Goal: Use online tool/utility: Use online tool/utility

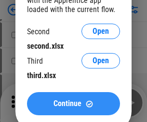
click at [74, 104] on span "Continue" at bounding box center [68, 104] width 28 height 8
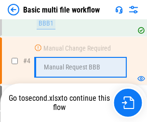
scroll to position [214, 0]
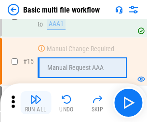
click at [36, 103] on img "button" at bounding box center [36, 100] width 12 height 12
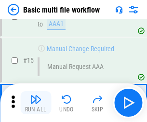
click at [36, 103] on img "button" at bounding box center [36, 100] width 12 height 12
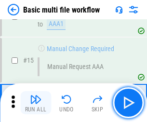
scroll to position [644, 0]
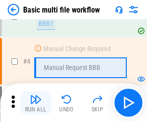
click at [36, 103] on img "button" at bounding box center [36, 100] width 12 height 12
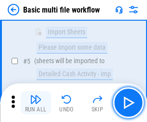
click at [36, 103] on img "button" at bounding box center [36, 100] width 12 height 12
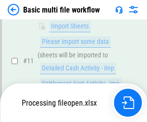
scroll to position [453, 0]
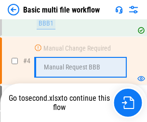
scroll to position [103, 0]
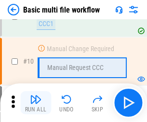
click at [36, 103] on img "button" at bounding box center [36, 100] width 12 height 12
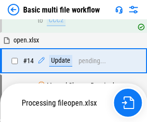
scroll to position [506, 0]
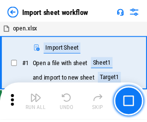
scroll to position [3, 0]
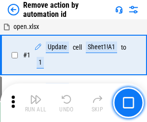
scroll to position [36, 0]
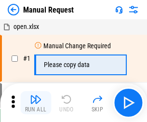
click at [36, 103] on img "button" at bounding box center [36, 100] width 12 height 12
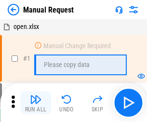
click at [36, 103] on img "button" at bounding box center [36, 100] width 12 height 12
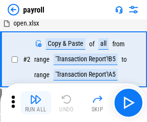
click at [36, 103] on img "button" at bounding box center [36, 100] width 12 height 12
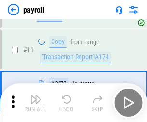
scroll to position [70, 0]
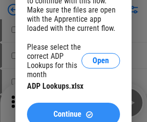
click at [74, 111] on span "Continue" at bounding box center [68, 115] width 28 height 8
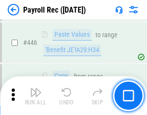
scroll to position [4962, 0]
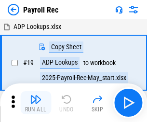
click at [36, 103] on img "button" at bounding box center [36, 100] width 12 height 12
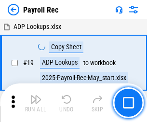
scroll to position [59, 0]
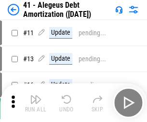
click at [36, 103] on img "button" at bounding box center [36, 100] width 12 height 12
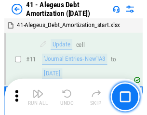
scroll to position [119, 0]
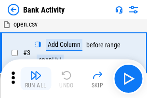
click at [36, 79] on img "button" at bounding box center [36, 76] width 12 height 12
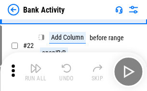
scroll to position [259, 0]
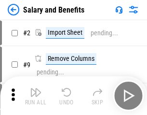
click at [36, 96] on img "button" at bounding box center [36, 93] width 12 height 12
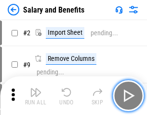
scroll to position [13, 0]
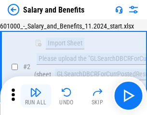
click at [36, 96] on img "button" at bounding box center [36, 93] width 12 height 12
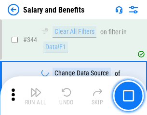
scroll to position [4528, 0]
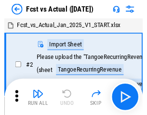
scroll to position [13, 0]
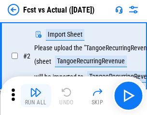
click at [36, 96] on img "button" at bounding box center [36, 93] width 12 height 12
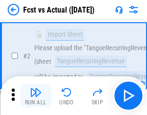
click at [36, 96] on img "button" at bounding box center [36, 93] width 12 height 12
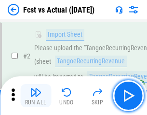
scroll to position [90, 0]
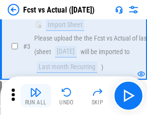
click at [36, 96] on img "button" at bounding box center [36, 93] width 12 height 12
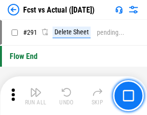
scroll to position [4577, 0]
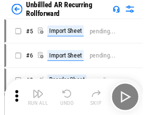
scroll to position [21, 0]
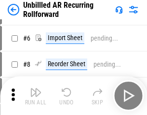
click at [36, 96] on img "button" at bounding box center [36, 93] width 12 height 12
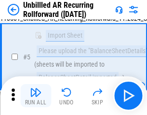
click at [36, 96] on img "button" at bounding box center [36, 93] width 12 height 12
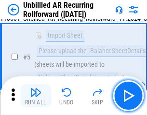
scroll to position [91, 0]
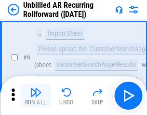
click at [36, 96] on img "button" at bounding box center [36, 93] width 12 height 12
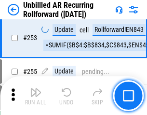
scroll to position [3285, 0]
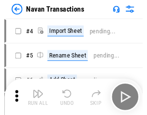
scroll to position [15, 0]
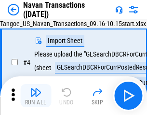
click at [36, 96] on img "button" at bounding box center [36, 93] width 12 height 12
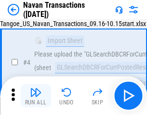
click at [36, 96] on img "button" at bounding box center [36, 93] width 12 height 12
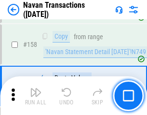
scroll to position [3136, 0]
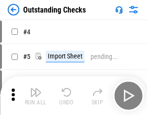
click at [36, 96] on img "button" at bounding box center [36, 93] width 12 height 12
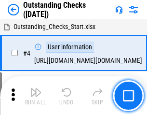
scroll to position [41, 0]
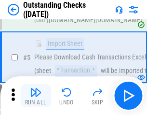
click at [36, 96] on img "button" at bounding box center [36, 93] width 12 height 12
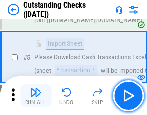
scroll to position [101, 0]
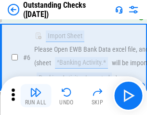
click at [36, 96] on img "button" at bounding box center [36, 93] width 12 height 12
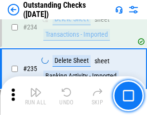
scroll to position [2937, 0]
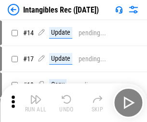
click at [36, 103] on img "button" at bounding box center [36, 100] width 12 height 12
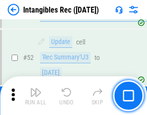
scroll to position [377, 0]
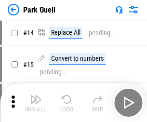
click at [36, 96] on img "button" at bounding box center [36, 100] width 12 height 12
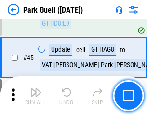
scroll to position [1209, 0]
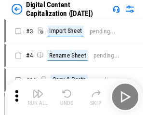
scroll to position [21, 0]
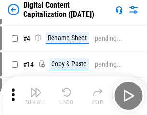
click at [36, 96] on img "button" at bounding box center [36, 93] width 12 height 12
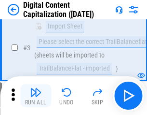
click at [36, 96] on img "button" at bounding box center [36, 93] width 12 height 12
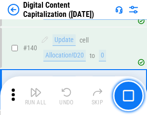
scroll to position [1018, 0]
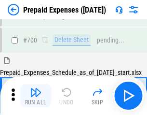
click at [36, 96] on img "button" at bounding box center [36, 93] width 12 height 12
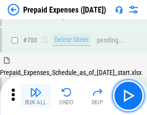
scroll to position [2602, 0]
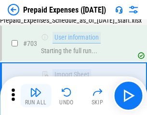
click at [36, 96] on img "button" at bounding box center [36, 93] width 12 height 12
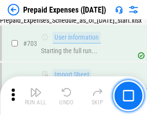
scroll to position [2659, 0]
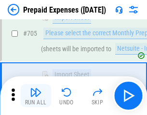
click at [36, 96] on img "button" at bounding box center [36, 93] width 12 height 12
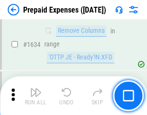
scroll to position [9417, 0]
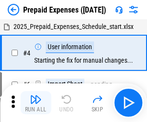
click at [36, 103] on img "button" at bounding box center [36, 100] width 12 height 12
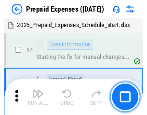
scroll to position [43, 0]
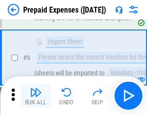
click at [36, 96] on img "button" at bounding box center [36, 93] width 12 height 12
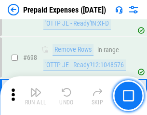
scroll to position [3368, 0]
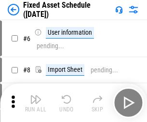
click at [36, 103] on img "button" at bounding box center [36, 100] width 12 height 12
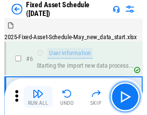
scroll to position [52, 0]
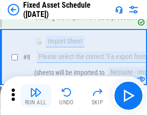
click at [36, 96] on img "button" at bounding box center [36, 93] width 12 height 12
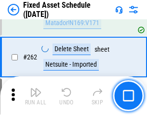
scroll to position [3082, 0]
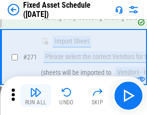
click at [36, 96] on img "button" at bounding box center [36, 93] width 12 height 12
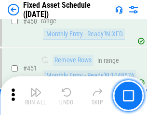
scroll to position [4323, 0]
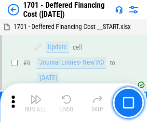
scroll to position [116, 0]
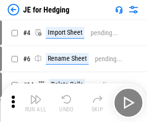
click at [36, 96] on img "button" at bounding box center [36, 100] width 12 height 12
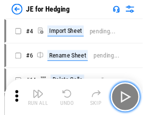
scroll to position [1, 0]
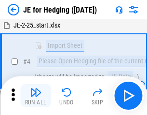
click at [36, 96] on img "button" at bounding box center [36, 93] width 12 height 12
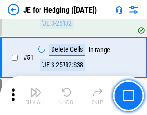
scroll to position [626, 0]
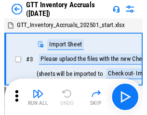
scroll to position [1, 0]
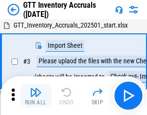
click at [36, 96] on img "button" at bounding box center [36, 93] width 12 height 12
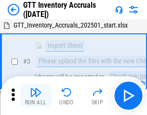
click at [36, 96] on img "button" at bounding box center [36, 93] width 12 height 12
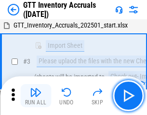
scroll to position [62, 0]
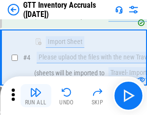
click at [36, 96] on img "button" at bounding box center [36, 93] width 12 height 12
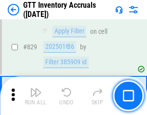
scroll to position [7341, 0]
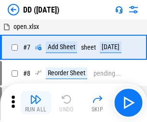
click at [36, 103] on img "button" at bounding box center [36, 100] width 12 height 12
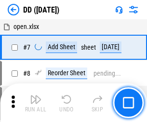
scroll to position [93, 0]
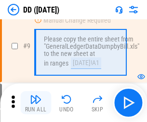
click at [36, 103] on img "button" at bounding box center [36, 100] width 12 height 12
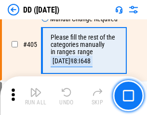
scroll to position [4327, 0]
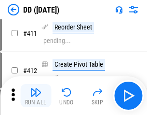
click at [36, 96] on img "button" at bounding box center [36, 93] width 12 height 12
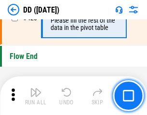
scroll to position [4629, 0]
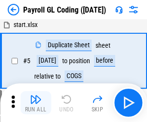
click at [36, 103] on img "button" at bounding box center [36, 100] width 12 height 12
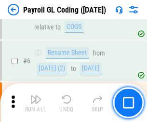
scroll to position [116, 0]
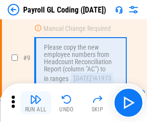
click at [36, 103] on img "button" at bounding box center [36, 100] width 12 height 12
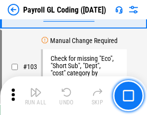
scroll to position [2269, 0]
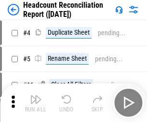
click at [36, 103] on img "button" at bounding box center [36, 100] width 12 height 12
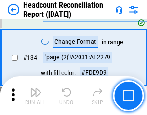
scroll to position [1163, 0]
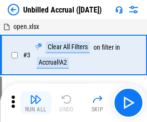
click at [36, 103] on img "button" at bounding box center [36, 100] width 12 height 12
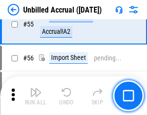
scroll to position [1010, 0]
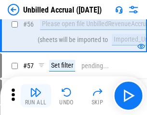
click at [36, 96] on img "button" at bounding box center [36, 93] width 12 height 12
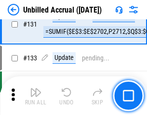
scroll to position [2881, 0]
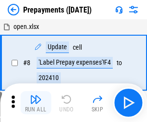
click at [36, 103] on img "button" at bounding box center [36, 100] width 12 height 12
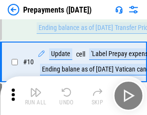
scroll to position [60, 0]
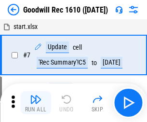
click at [36, 103] on img "button" at bounding box center [36, 100] width 12 height 12
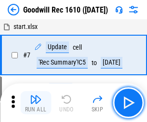
scroll to position [165, 0]
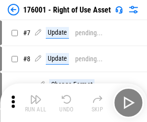
click at [36, 103] on img "button" at bounding box center [36, 100] width 12 height 12
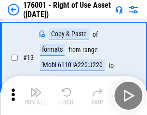
scroll to position [62, 0]
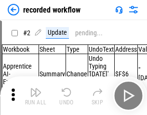
click at [36, 96] on img "button" at bounding box center [36, 93] width 12 height 12
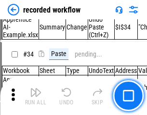
scroll to position [3023, 0]
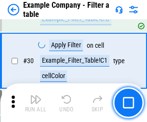
scroll to position [885, 0]
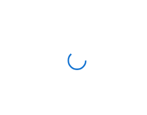
scroll to position [15, 0]
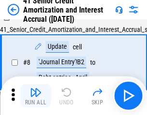
click at [36, 96] on img "button" at bounding box center [36, 93] width 12 height 12
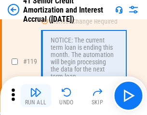
click at [36, 96] on img "button" at bounding box center [36, 93] width 12 height 12
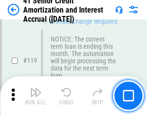
scroll to position [913, 0]
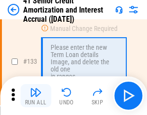
click at [36, 96] on img "button" at bounding box center [36, 93] width 12 height 12
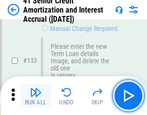
scroll to position [1011, 0]
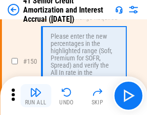
click at [36, 96] on img "button" at bounding box center [36, 93] width 12 height 12
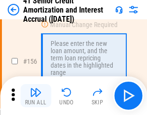
click at [36, 96] on img "button" at bounding box center [36, 93] width 12 height 12
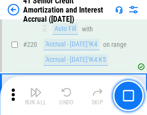
scroll to position [2166, 0]
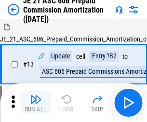
click at [36, 96] on img "button" at bounding box center [36, 100] width 12 height 12
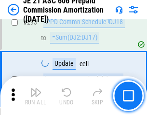
scroll to position [1780, 0]
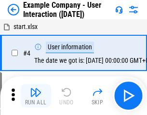
click at [36, 96] on img "button" at bounding box center [36, 93] width 12 height 12
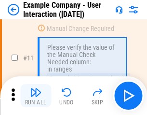
click at [36, 96] on img "button" at bounding box center [36, 93] width 12 height 12
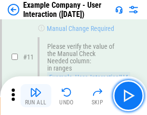
scroll to position [209, 0]
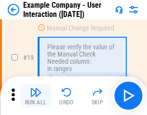
click at [36, 96] on img "button" at bounding box center [36, 93] width 12 height 12
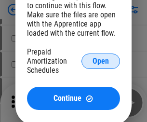
click at [101, 61] on span "Open" at bounding box center [101, 62] width 16 height 8
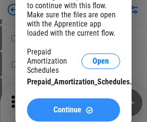
click at [74, 110] on span "Continue" at bounding box center [68, 110] width 28 height 8
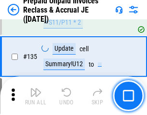
scroll to position [1253, 0]
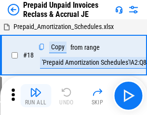
click at [36, 96] on img "button" at bounding box center [36, 93] width 12 height 12
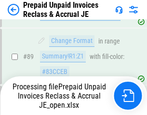
scroll to position [691, 0]
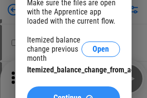
click at [74, 94] on span "Continue" at bounding box center [68, 98] width 28 height 8
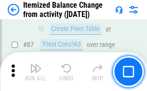
scroll to position [945, 0]
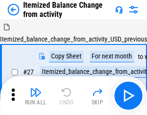
scroll to position [15, 0]
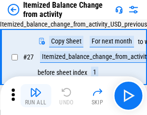
click at [36, 96] on img "button" at bounding box center [36, 93] width 12 height 12
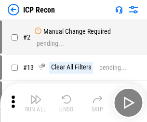
scroll to position [4, 0]
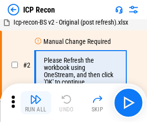
click at [36, 103] on img "button" at bounding box center [36, 100] width 12 height 12
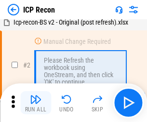
click at [36, 103] on img "button" at bounding box center [36, 100] width 12 height 12
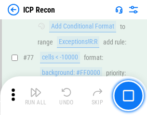
scroll to position [869, 0]
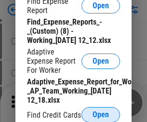
click at [101, 115] on span "Open" at bounding box center [101, 115] width 16 height 8
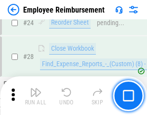
scroll to position [452, 0]
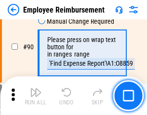
click at [36, 96] on img "button" at bounding box center [36, 93] width 12 height 12
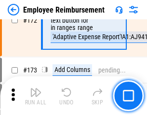
click at [36, 96] on img "button" at bounding box center [36, 93] width 12 height 12
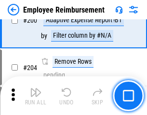
scroll to position [2447, 0]
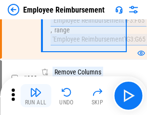
click at [36, 96] on img "button" at bounding box center [36, 93] width 12 height 12
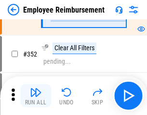
click at [36, 96] on img "button" at bounding box center [36, 93] width 12 height 12
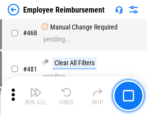
scroll to position [5913, 0]
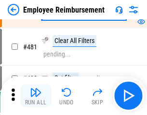
click at [36, 96] on img "button" at bounding box center [36, 93] width 12 height 12
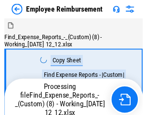
scroll to position [33, 0]
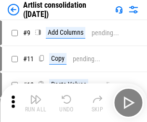
click at [36, 103] on img "button" at bounding box center [36, 100] width 12 height 12
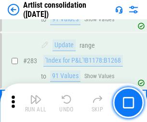
scroll to position [4000, 0]
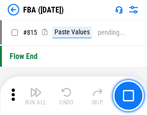
scroll to position [8658, 0]
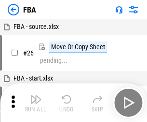
scroll to position [10, 0]
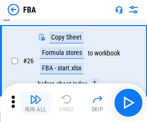
click at [36, 103] on img "button" at bounding box center [36, 100] width 12 height 12
